Goal: Information Seeking & Learning: Learn about a topic

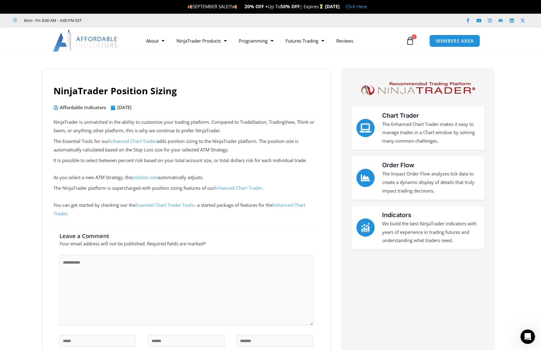
click at [158, 204] on link "Essential Chart Trader Tools" at bounding box center [164, 205] width 58 height 6
